Goal: Transaction & Acquisition: Purchase product/service

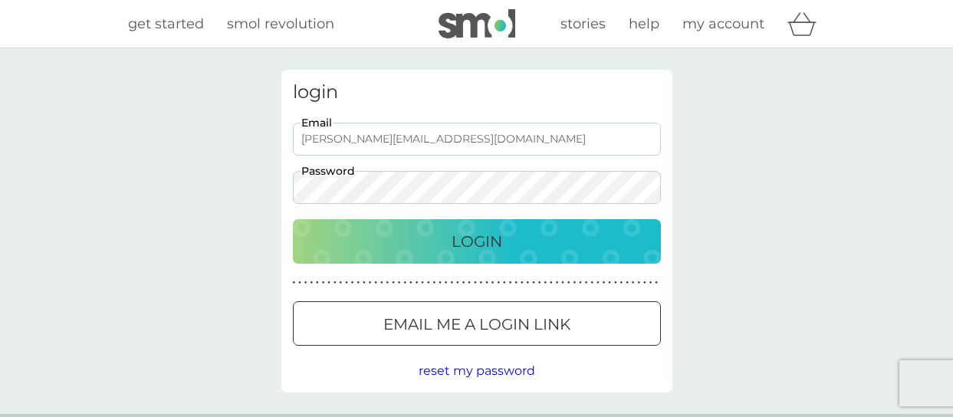
click at [449, 248] on div "Login" at bounding box center [476, 241] width 337 height 25
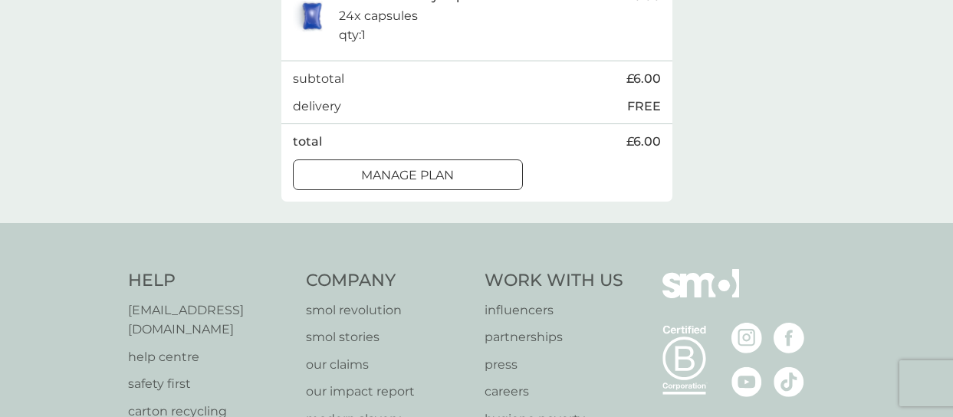
scroll to position [382, 0]
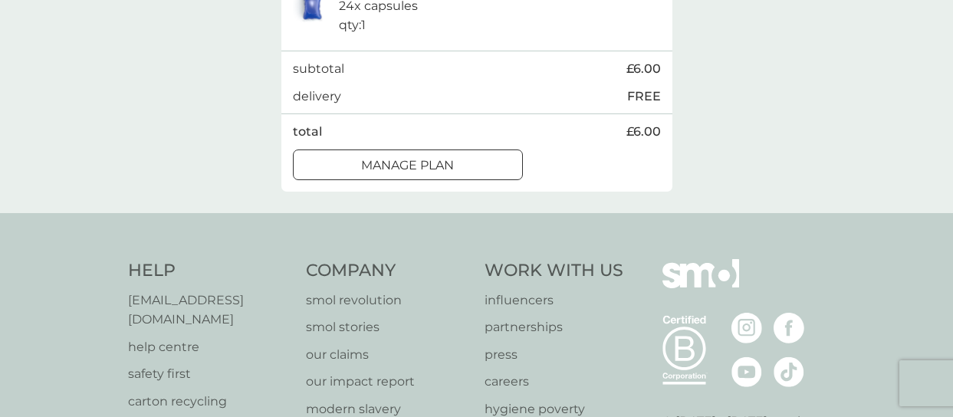
click at [423, 168] on div at bounding box center [407, 165] width 55 height 16
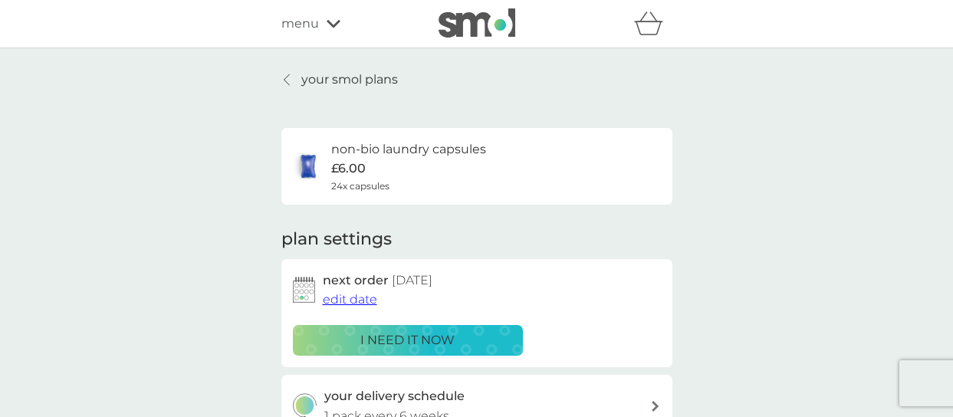
click at [338, 22] on icon at bounding box center [334, 24] width 14 height 8
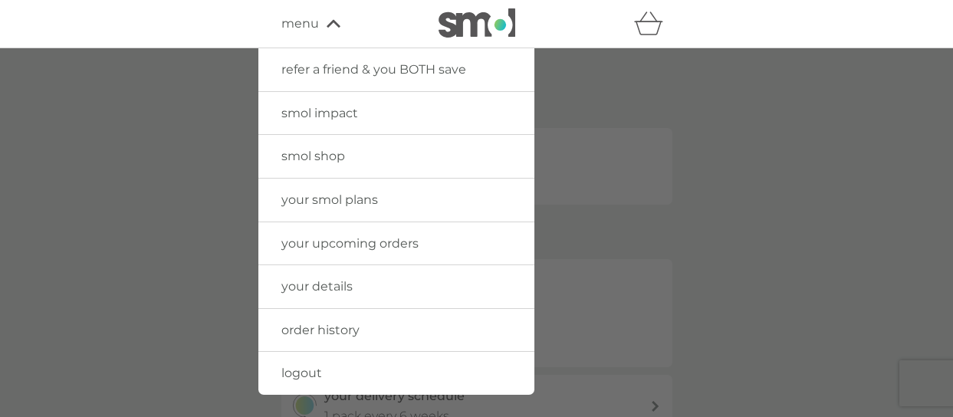
click at [297, 195] on span "your smol plans" at bounding box center [329, 199] width 97 height 15
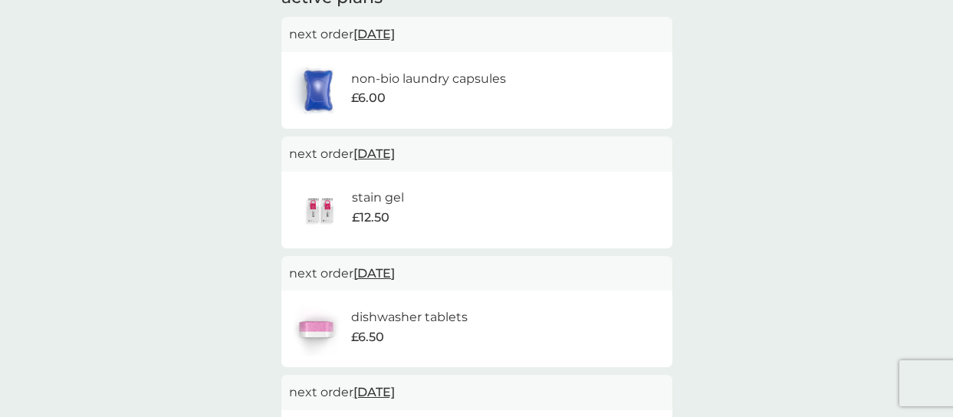
scroll to position [288, 0]
click at [657, 206] on img at bounding box center [659, 209] width 12 height 12
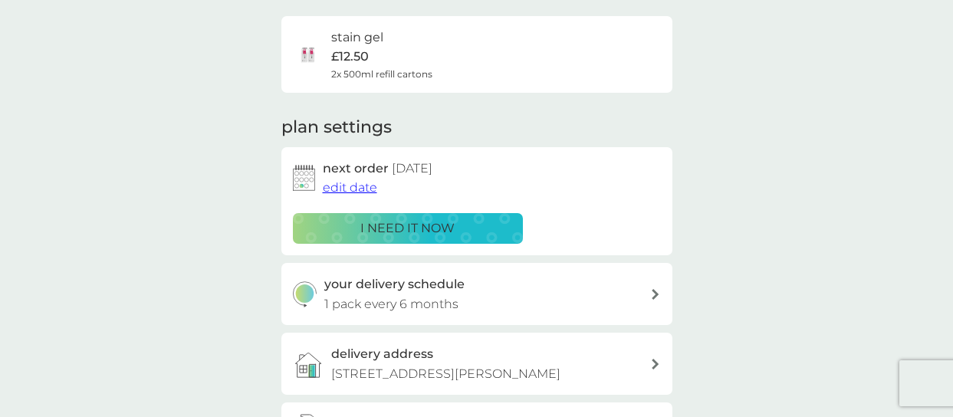
scroll to position [115, 0]
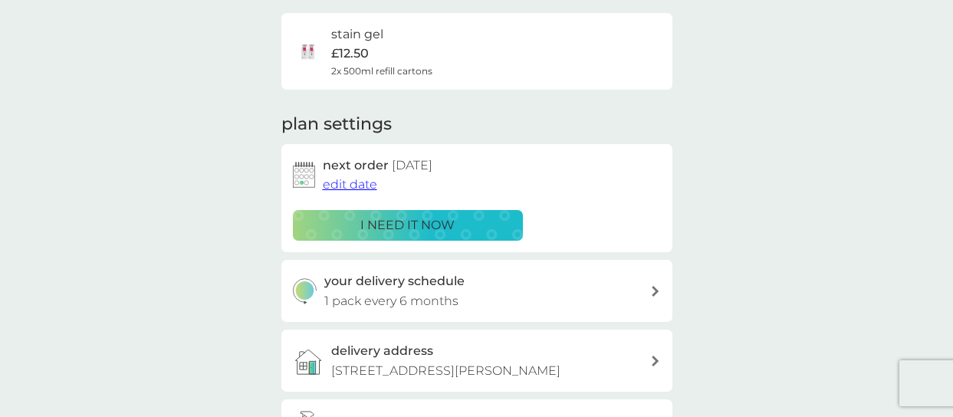
click at [334, 182] on span "edit date" at bounding box center [350, 184] width 54 height 15
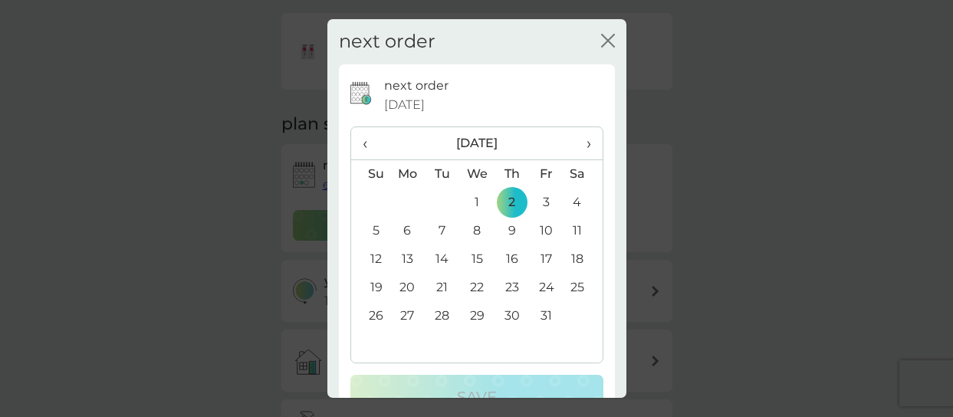
click at [587, 142] on span "›" at bounding box center [582, 143] width 15 height 32
click at [359, 145] on th "‹" at bounding box center [370, 143] width 39 height 33
click at [442, 314] on td "30" at bounding box center [442, 316] width 35 height 28
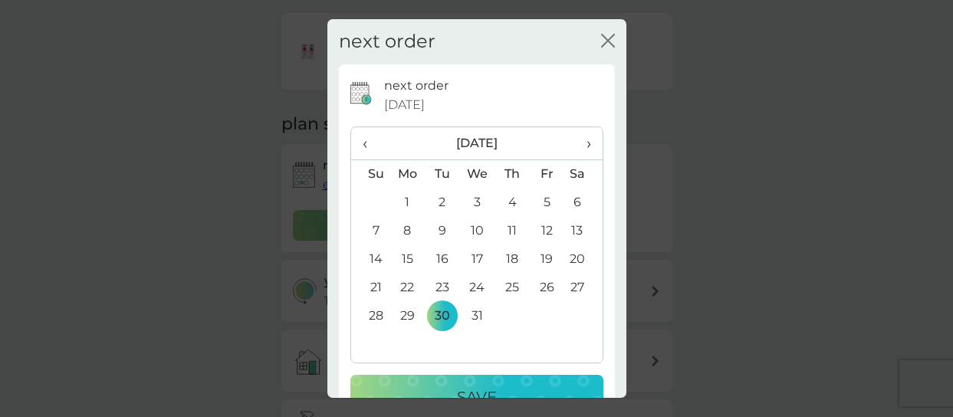
click at [442, 383] on button "Save" at bounding box center [476, 397] width 253 height 44
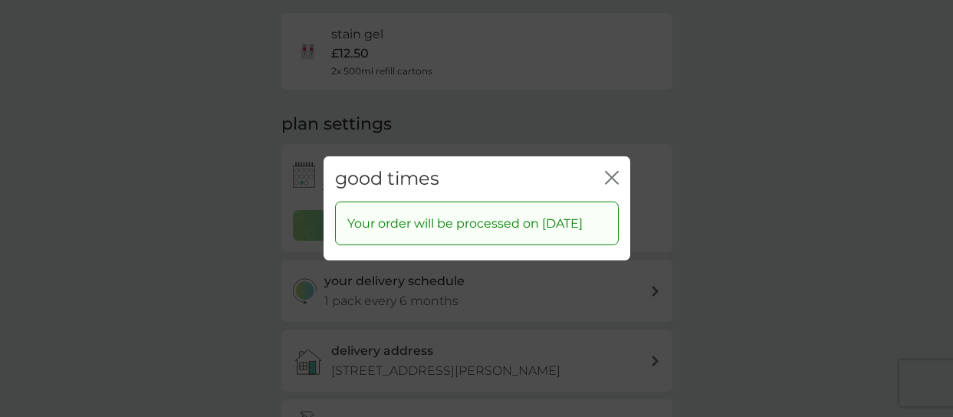
click at [613, 171] on icon "close" at bounding box center [612, 178] width 14 height 14
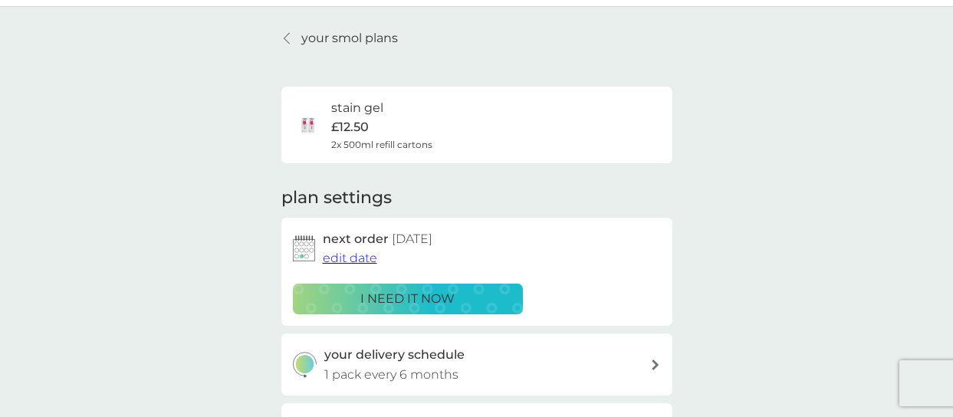
scroll to position [0, 0]
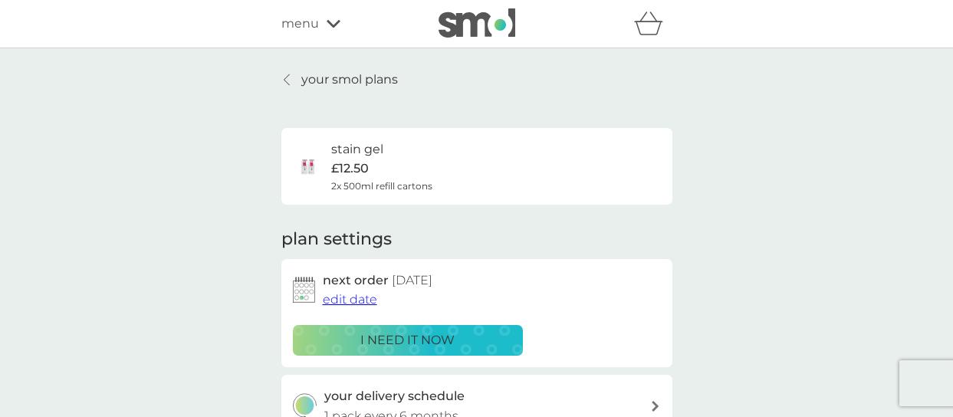
click at [316, 80] on p "your smol plans" at bounding box center [349, 80] width 97 height 20
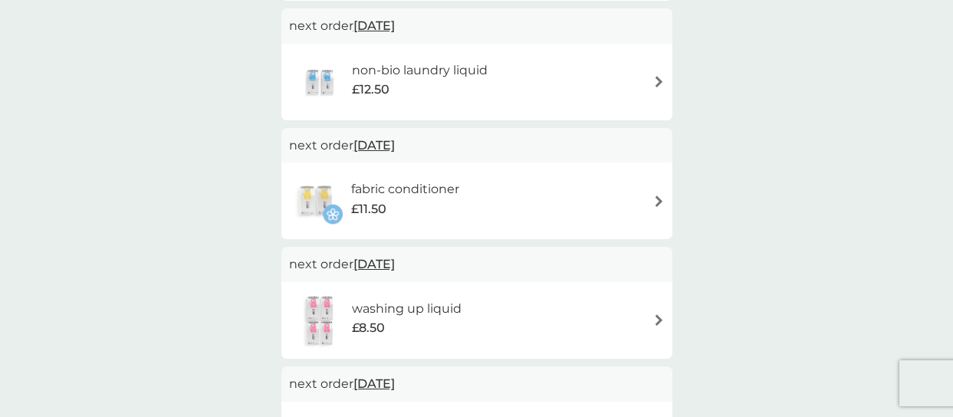
scroll to position [655, 0]
click at [656, 196] on img at bounding box center [659, 201] width 12 height 12
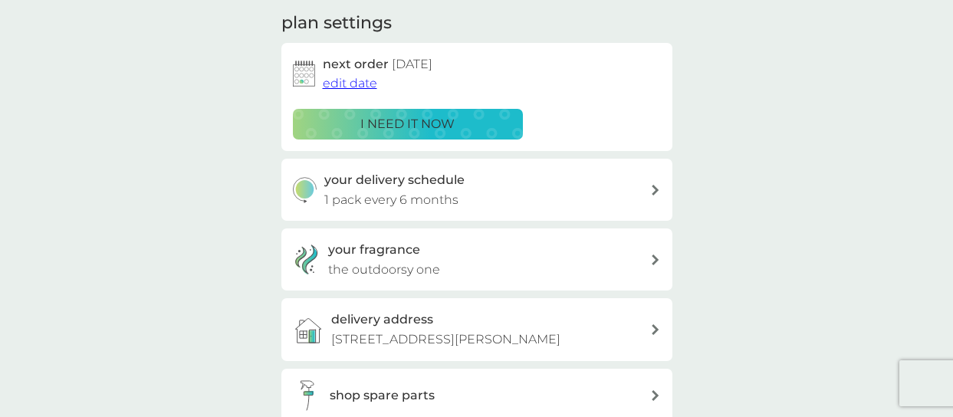
scroll to position [224, 0]
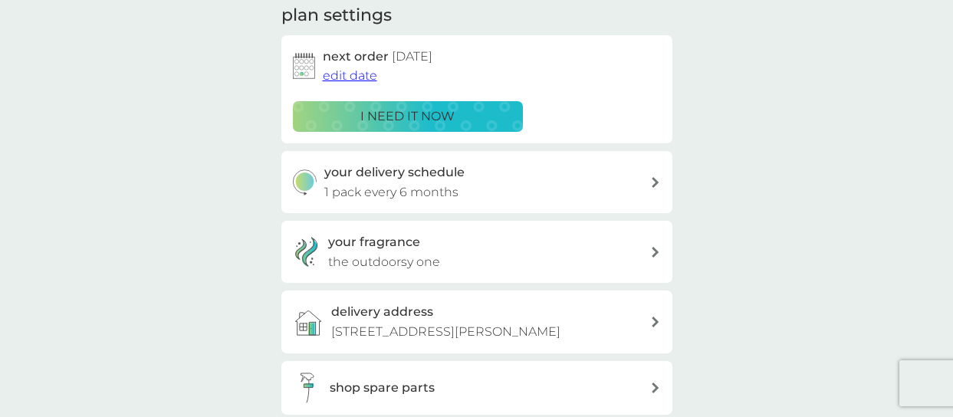
click at [651, 181] on div at bounding box center [655, 182] width 12 height 11
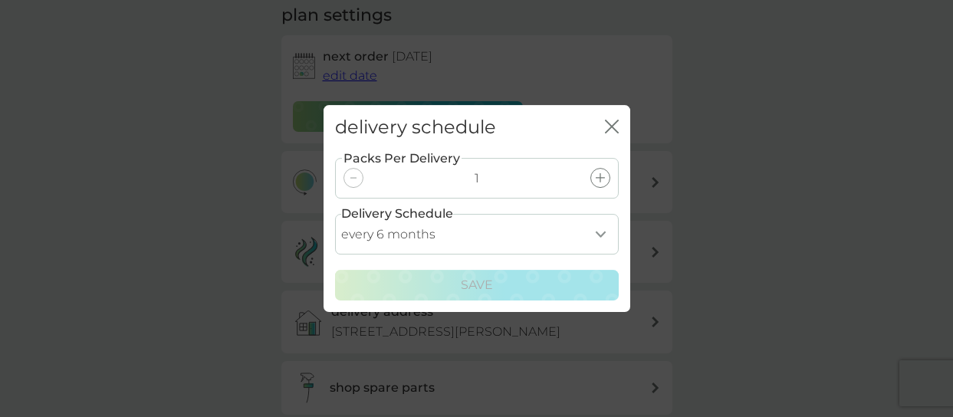
select select "8"
click option "every 8 months" at bounding box center [0, 0] width 0 height 0
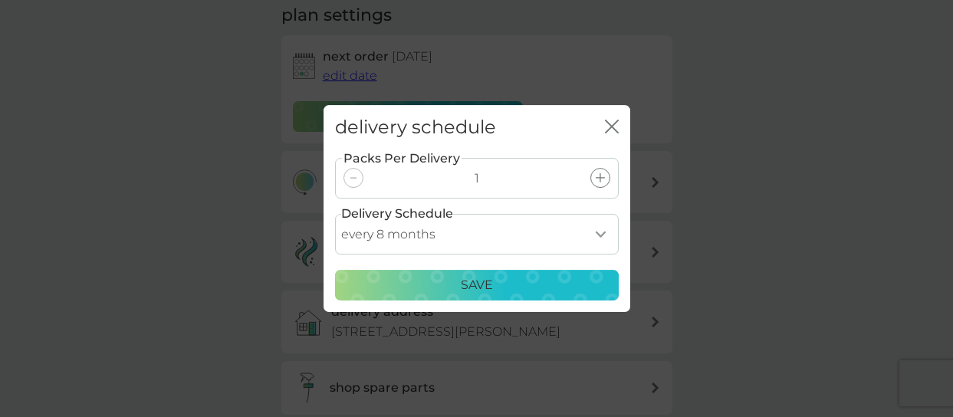
click at [420, 278] on div "Save" at bounding box center [477, 285] width 264 height 20
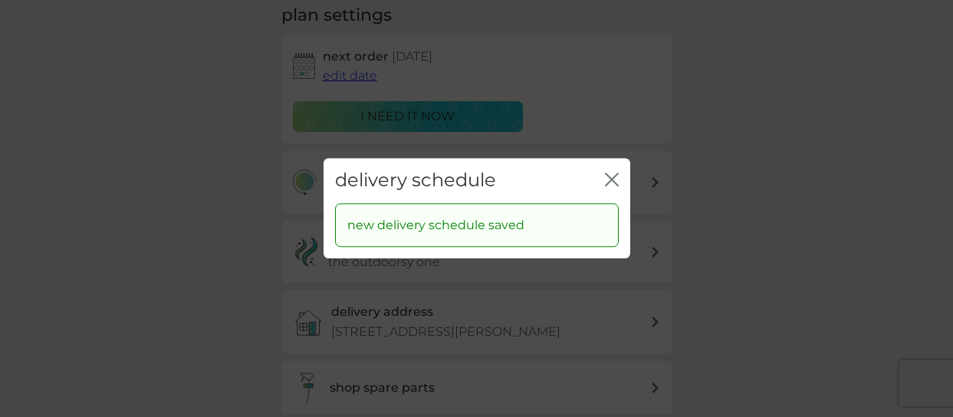
click at [614, 178] on icon "close" at bounding box center [615, 179] width 6 height 12
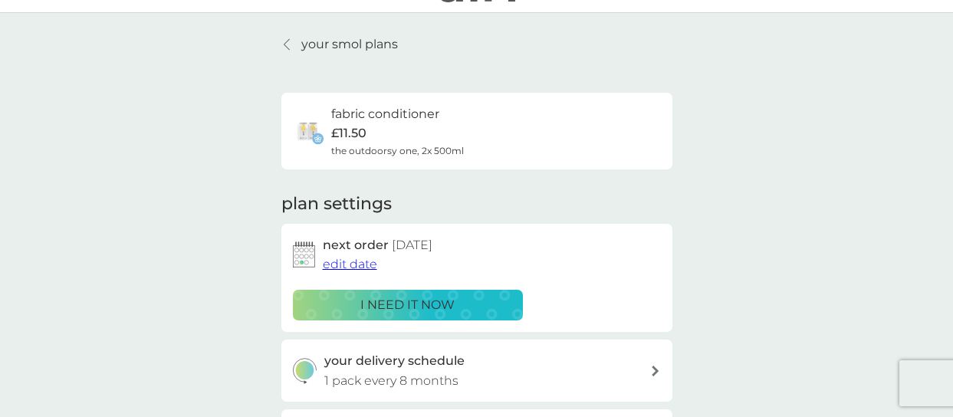
scroll to position [34, 0]
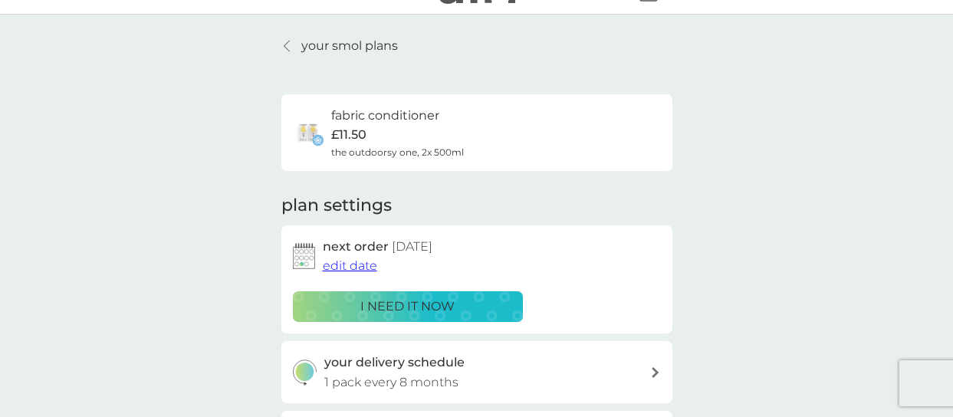
click at [339, 265] on span "edit date" at bounding box center [350, 265] width 54 height 15
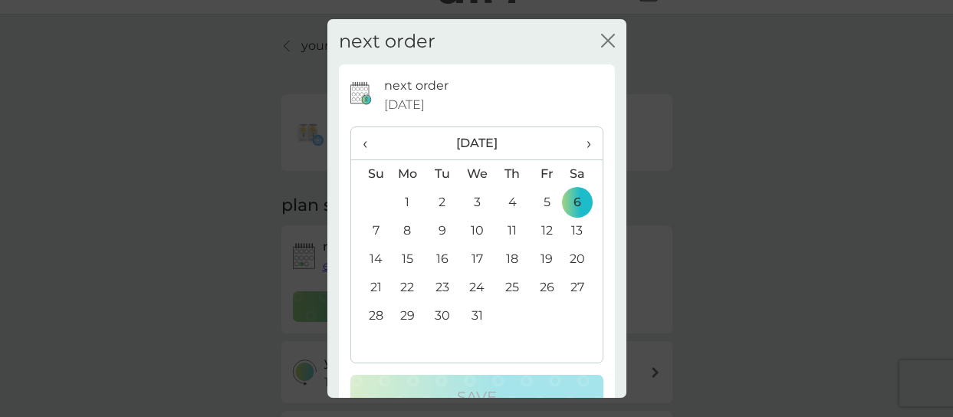
click at [583, 143] on span "›" at bounding box center [582, 143] width 15 height 32
click at [472, 199] on td "1" at bounding box center [476, 203] width 35 height 28
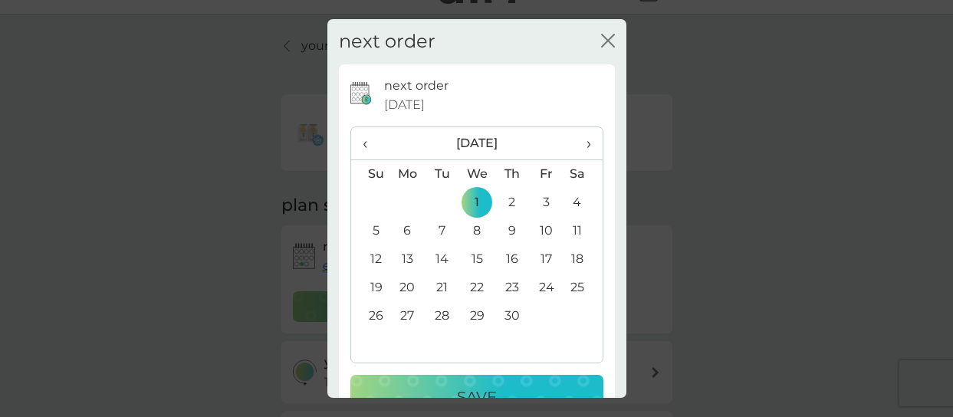
click at [388, 384] on button "Save" at bounding box center [476, 397] width 253 height 44
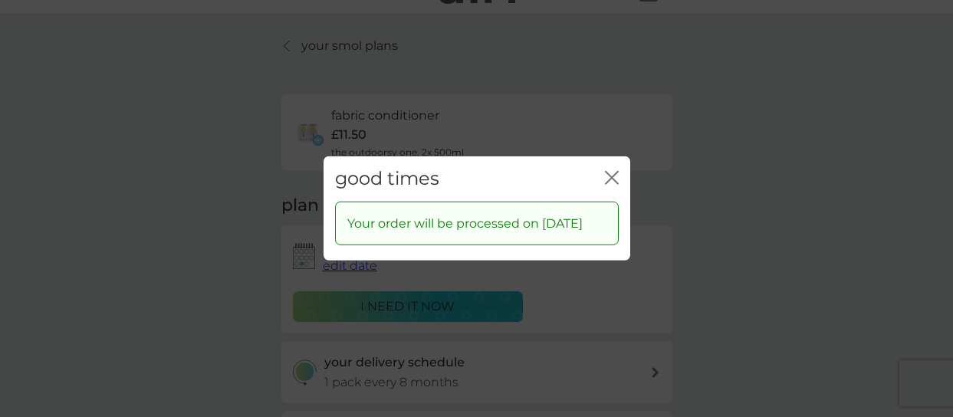
click at [616, 171] on div "close" at bounding box center [612, 179] width 14 height 22
click at [608, 179] on icon "close" at bounding box center [612, 178] width 14 height 14
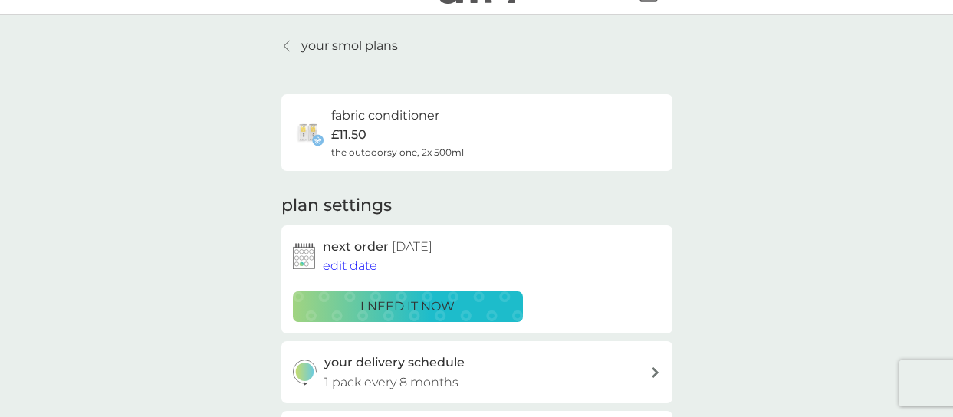
click at [348, 50] on p "your smol plans" at bounding box center [349, 46] width 97 height 20
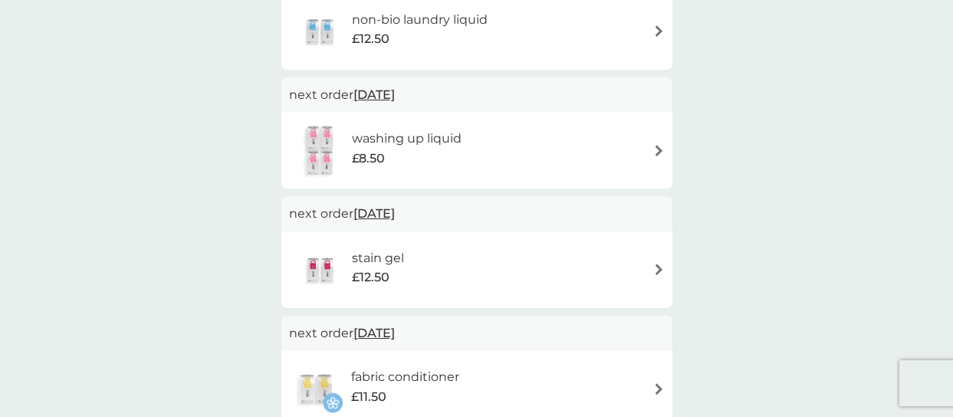
scroll to position [708, 0]
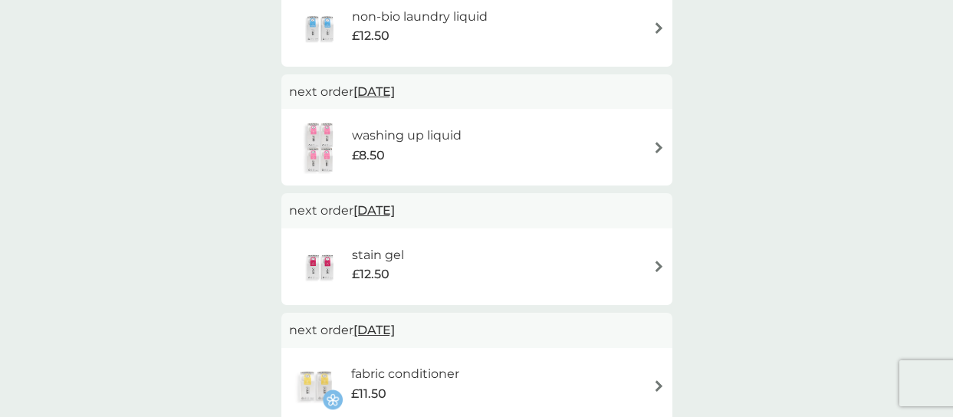
click at [653, 147] on img at bounding box center [659, 148] width 12 height 12
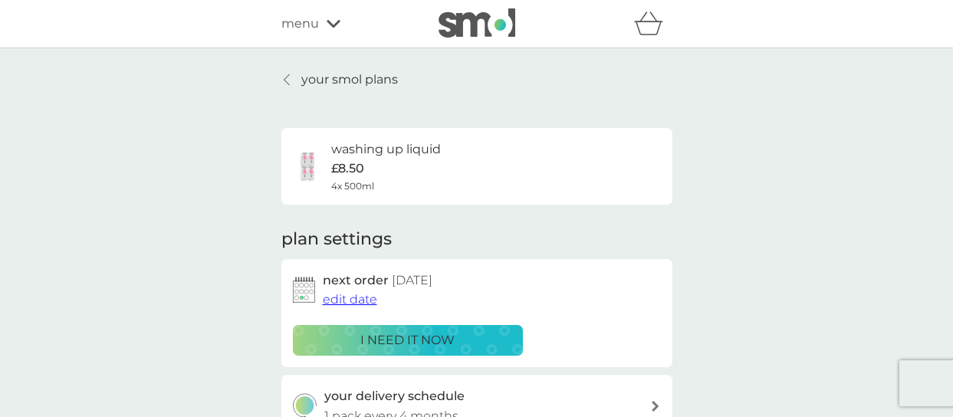
click at [328, 301] on span "edit date" at bounding box center [350, 299] width 54 height 15
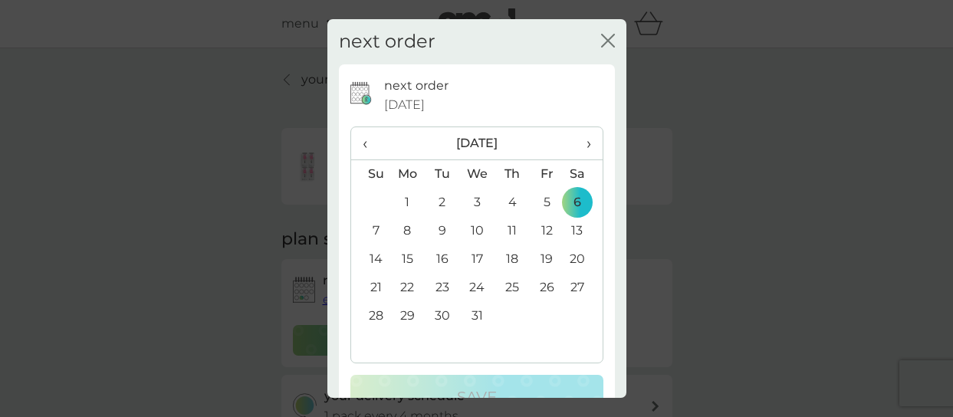
click at [588, 146] on span "›" at bounding box center [582, 143] width 15 height 32
click at [480, 288] on td "21" at bounding box center [476, 288] width 35 height 28
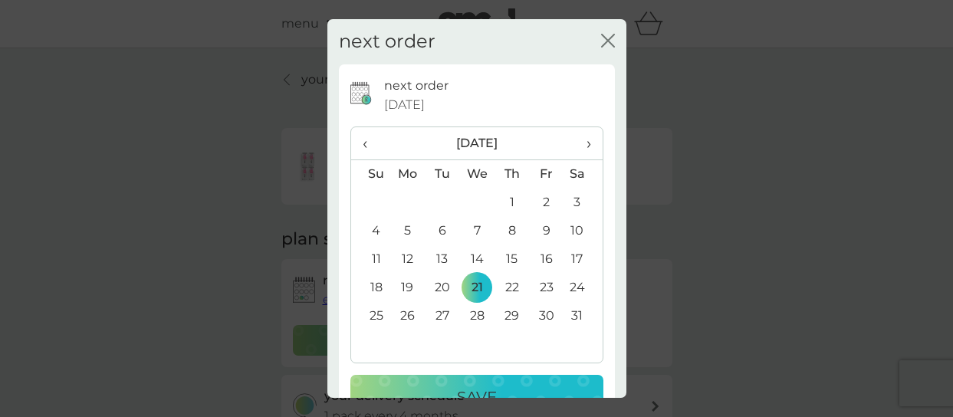
click at [458, 386] on p "Save" at bounding box center [477, 397] width 40 height 25
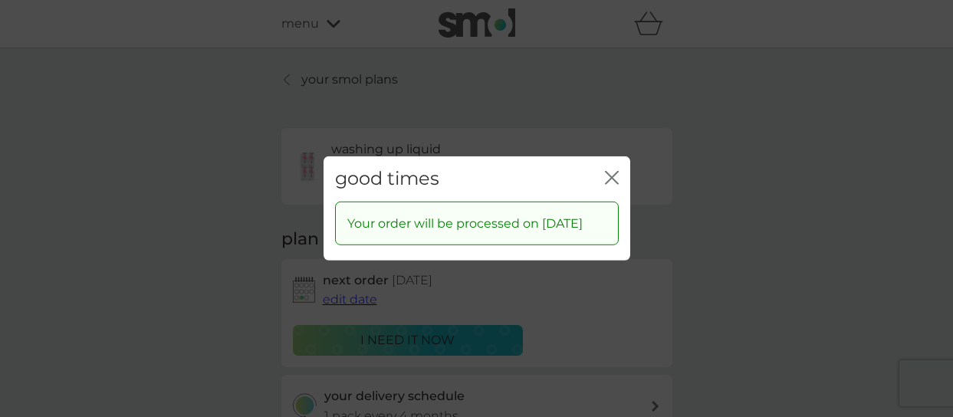
click at [612, 171] on icon "close" at bounding box center [612, 178] width 14 height 14
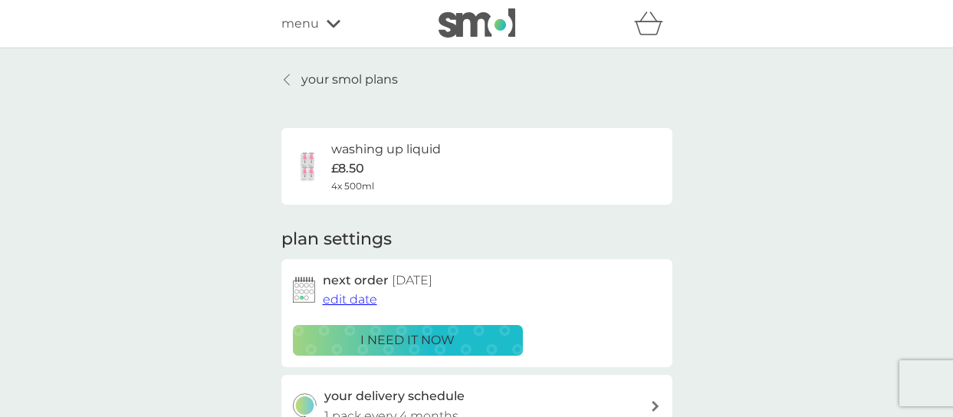
click at [333, 77] on p "your smol plans" at bounding box center [349, 80] width 97 height 20
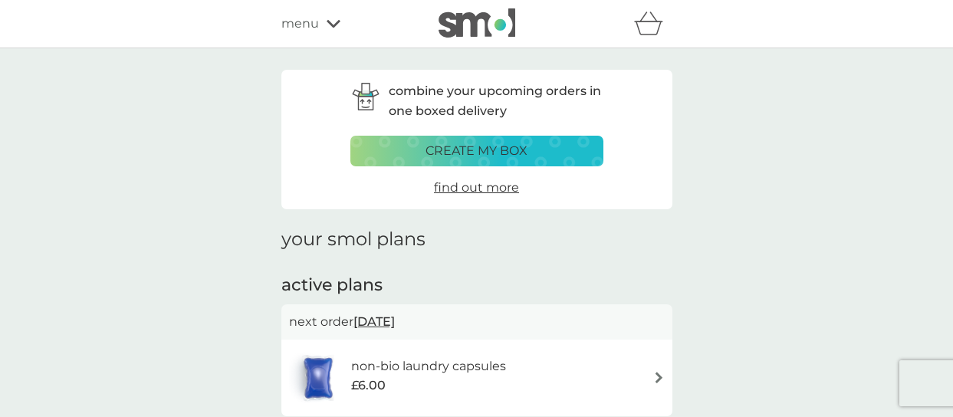
click at [488, 31] on img at bounding box center [477, 22] width 77 height 29
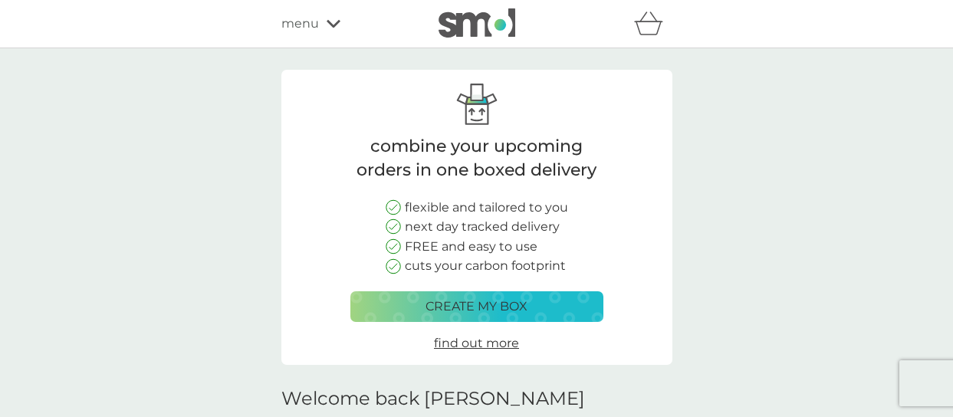
click at [328, 26] on icon at bounding box center [334, 23] width 14 height 9
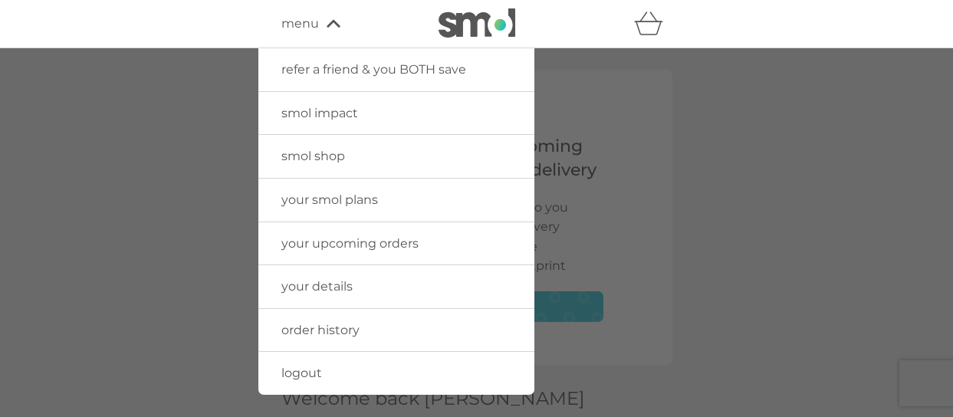
click at [311, 376] on span "logout" at bounding box center [301, 373] width 41 height 15
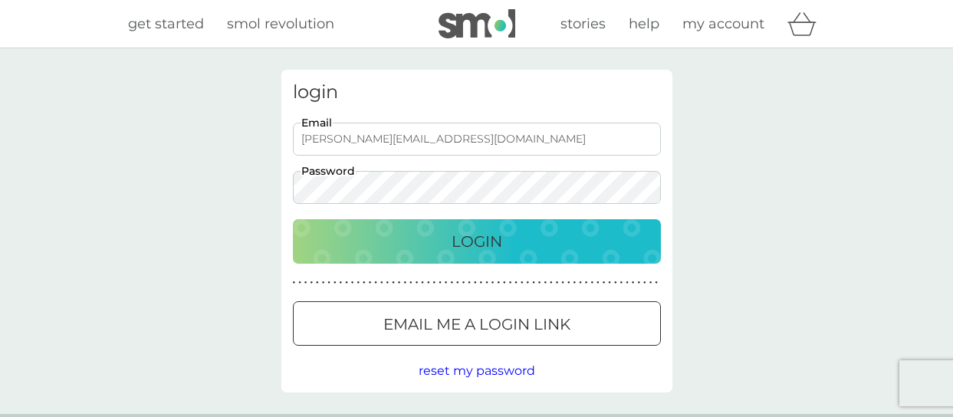
drag, startPoint x: 505, startPoint y: 145, endPoint x: 269, endPoint y: 141, distance: 236.2
click at [293, 141] on input "[PERSON_NAME][EMAIL_ADDRESS][DOMAIN_NAME]" at bounding box center [477, 139] width 368 height 33
type input "richard@twentyoneleadership.com"
click at [745, 206] on div "login richard@twentyoneleadership.com Email Password Login ● ● ● ● ● ● ● ● ● ● …" at bounding box center [476, 231] width 953 height 366
click at [511, 144] on input "richard@twentyoneleadership.com" at bounding box center [477, 139] width 368 height 33
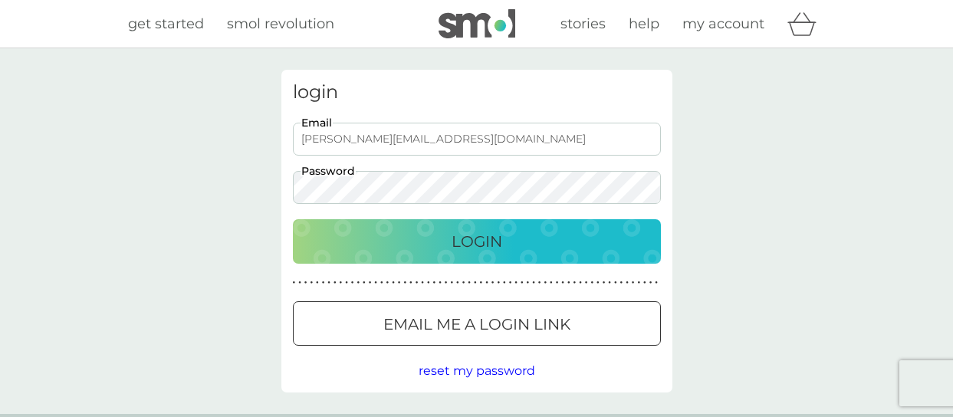
click at [444, 251] on div "Login" at bounding box center [476, 241] width 337 height 25
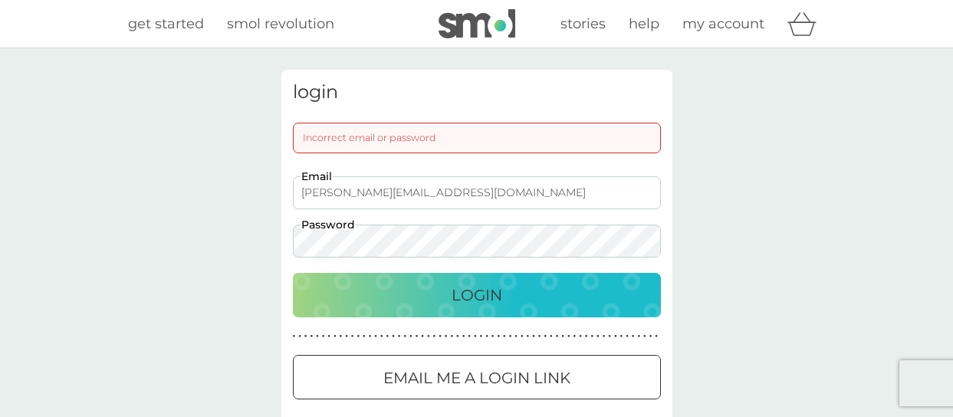
click at [451, 35] on img at bounding box center [477, 23] width 77 height 29
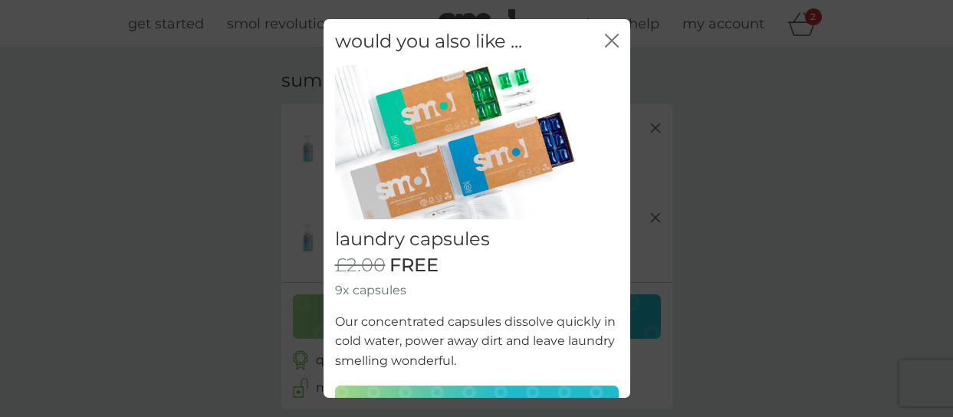
scroll to position [44, 0]
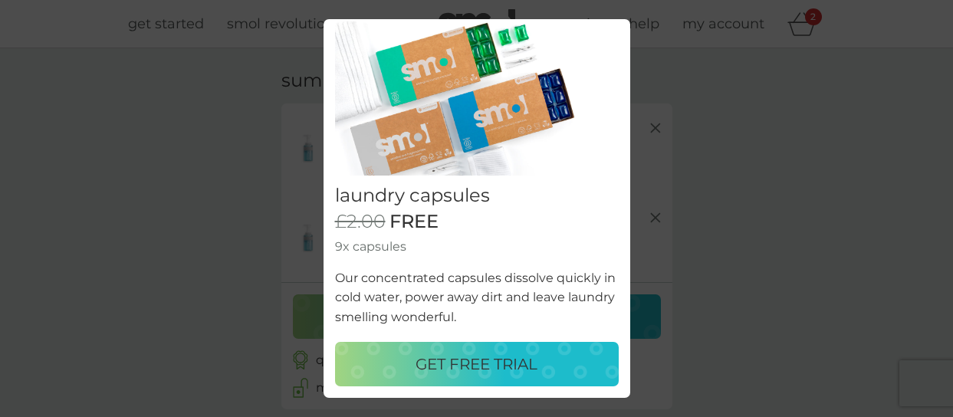
click at [746, 55] on div "would you also like ... close laundry capsules £2.00 FREE 9x capsules Our conce…" at bounding box center [476, 208] width 953 height 417
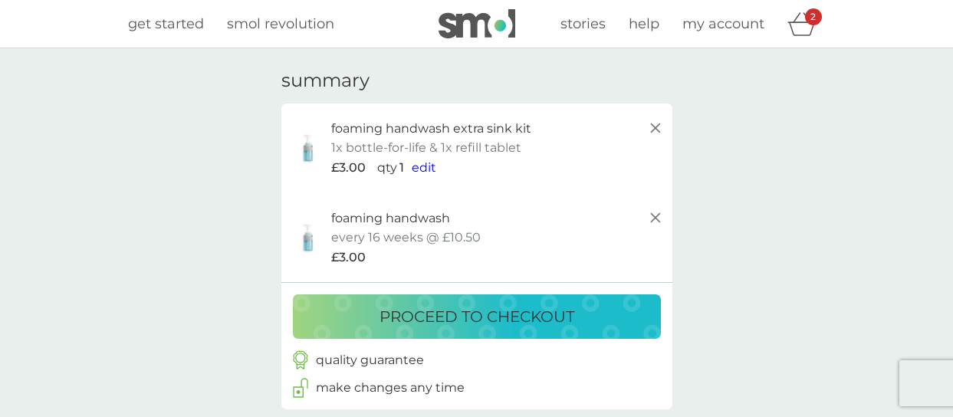
click at [412, 317] on p "proceed to checkout" at bounding box center [477, 316] width 195 height 25
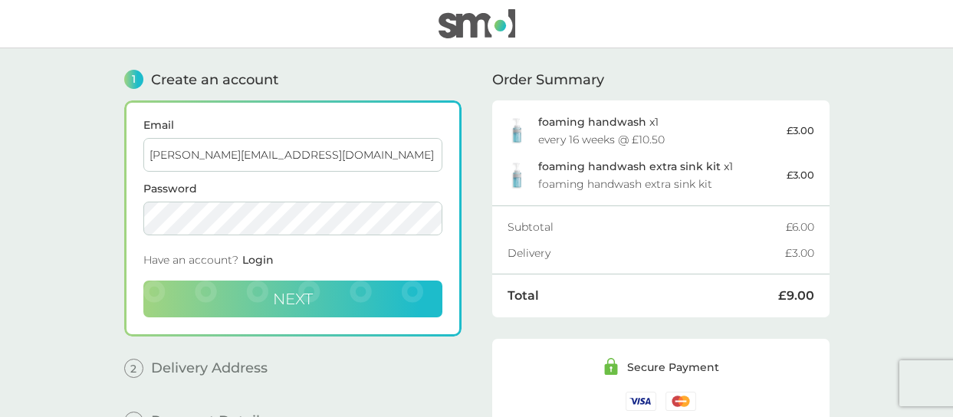
click at [311, 294] on span "Next" at bounding box center [293, 299] width 40 height 18
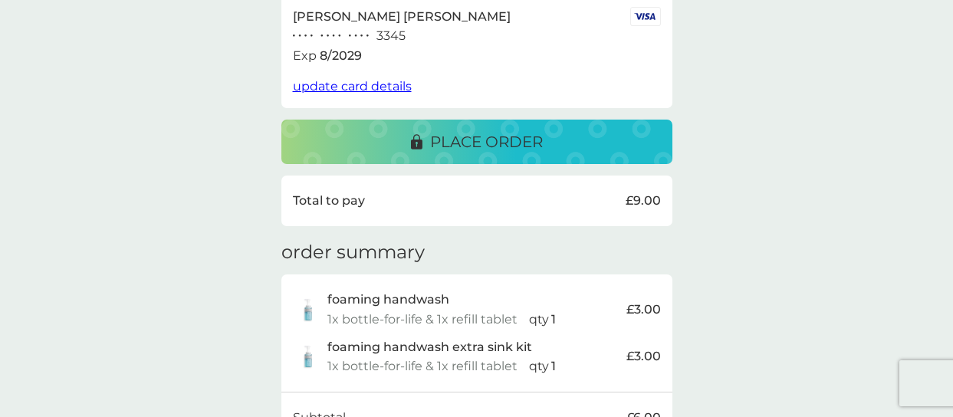
scroll to position [292, 0]
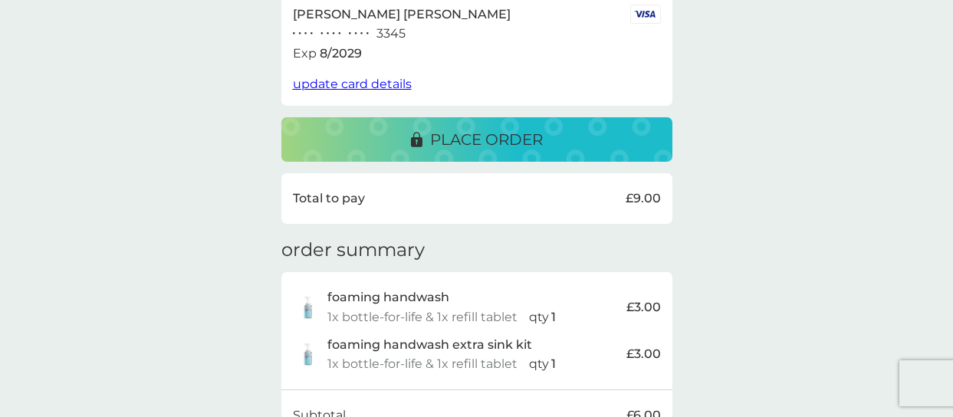
click at [586, 146] on div "place order" at bounding box center [477, 139] width 360 height 25
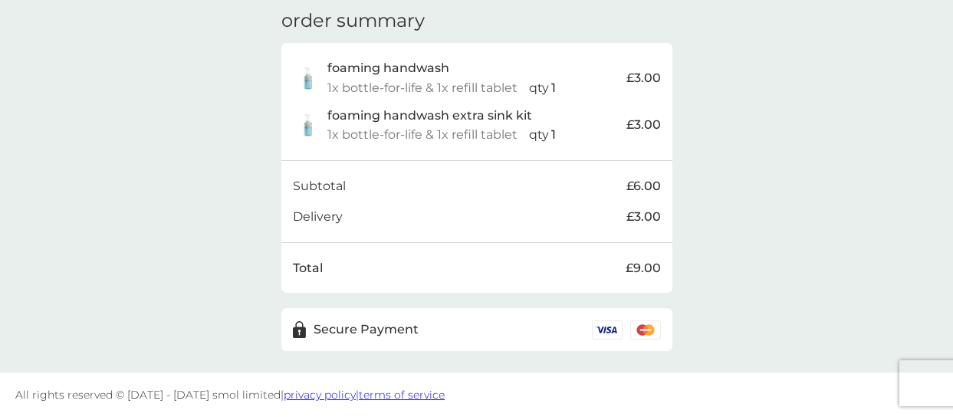
scroll to position [0, 0]
